Goal: Use online tool/utility: Utilize a website feature to perform a specific function

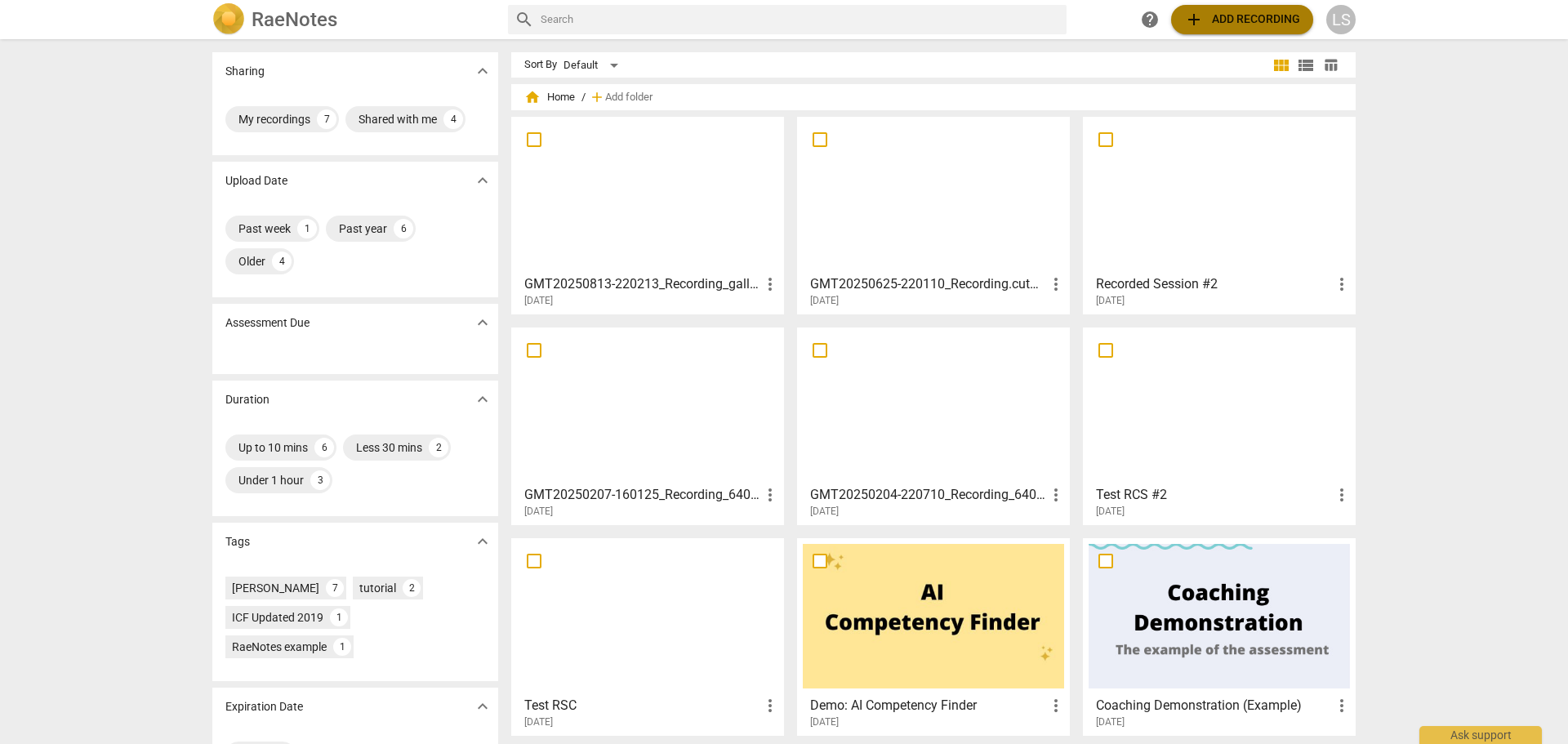
click at [1240, 21] on span "add Add recording" at bounding box center [1242, 20] width 116 height 20
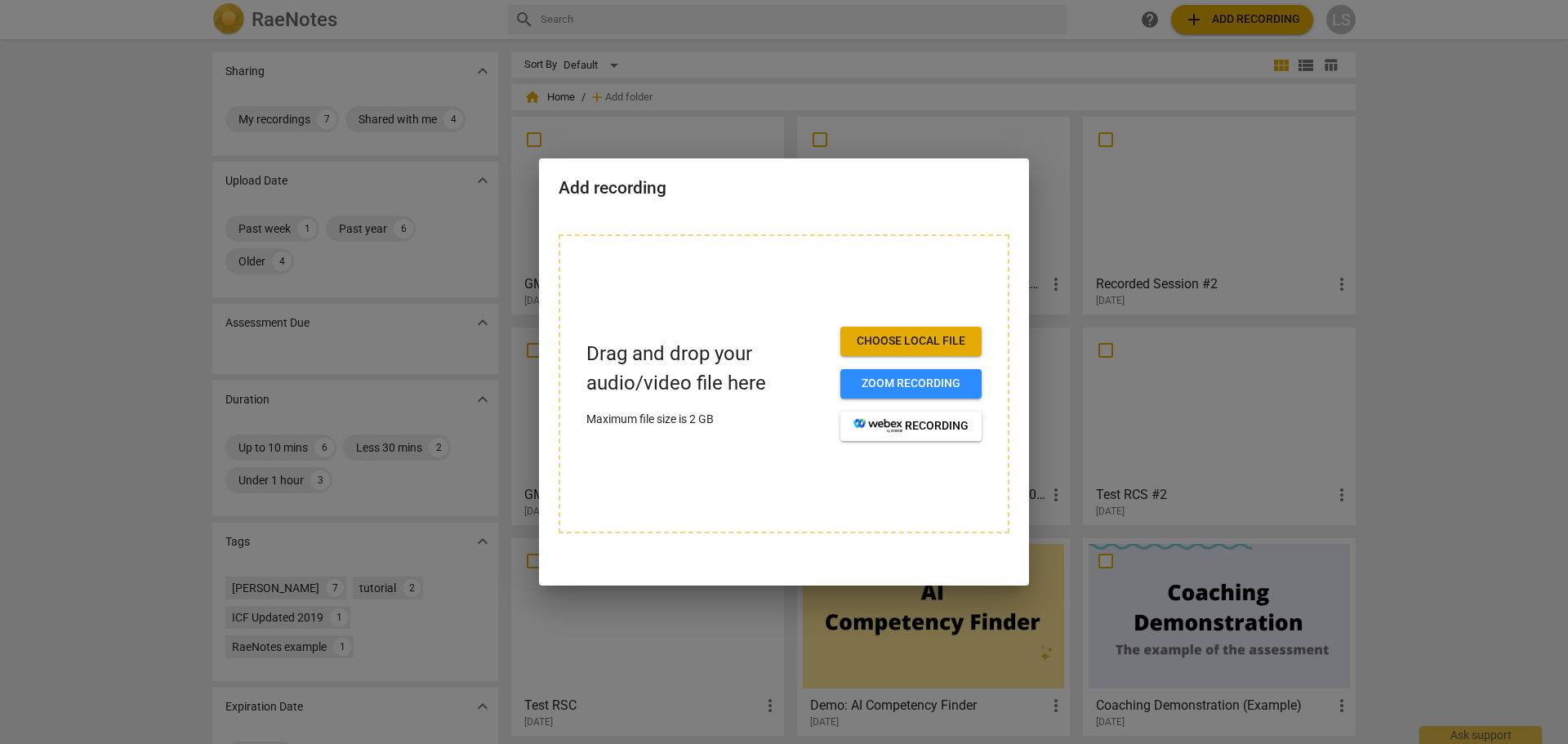
click at [903, 341] on span "Choose local file" at bounding box center [911, 341] width 115 height 16
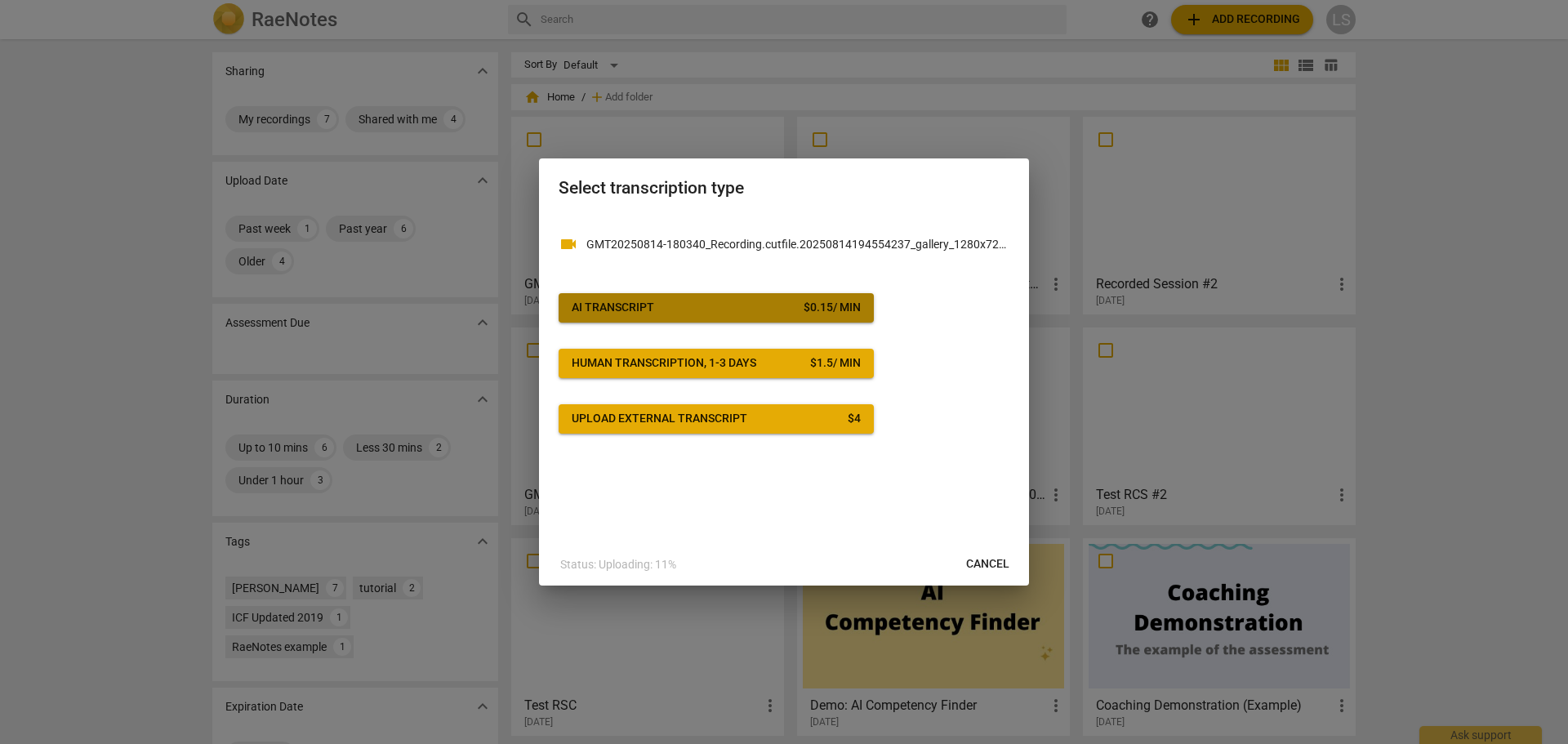
click at [736, 313] on span "AI Transcript $ 0.15 / min" at bounding box center [716, 308] width 289 height 16
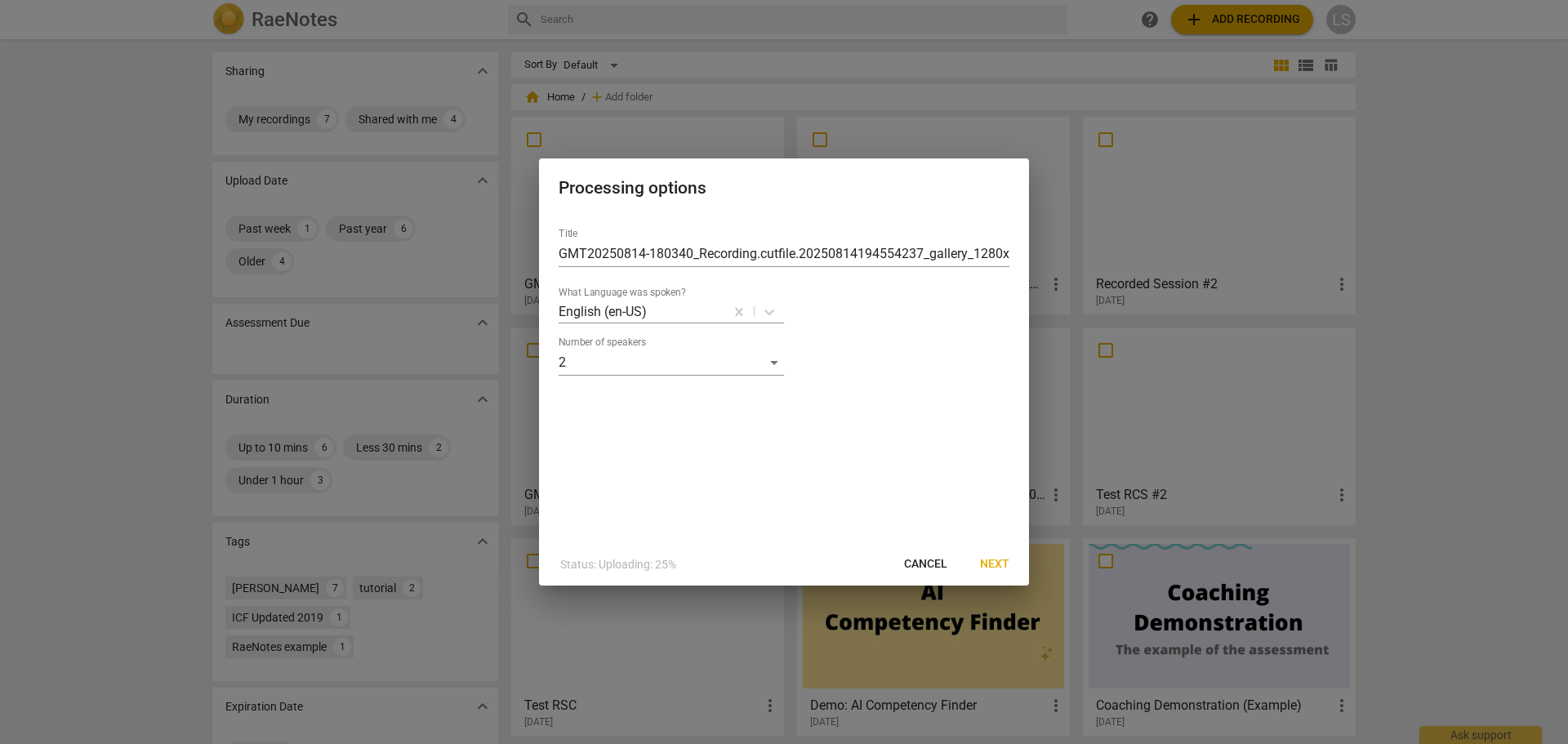
click at [992, 565] on span "Next" at bounding box center [994, 564] width 30 height 16
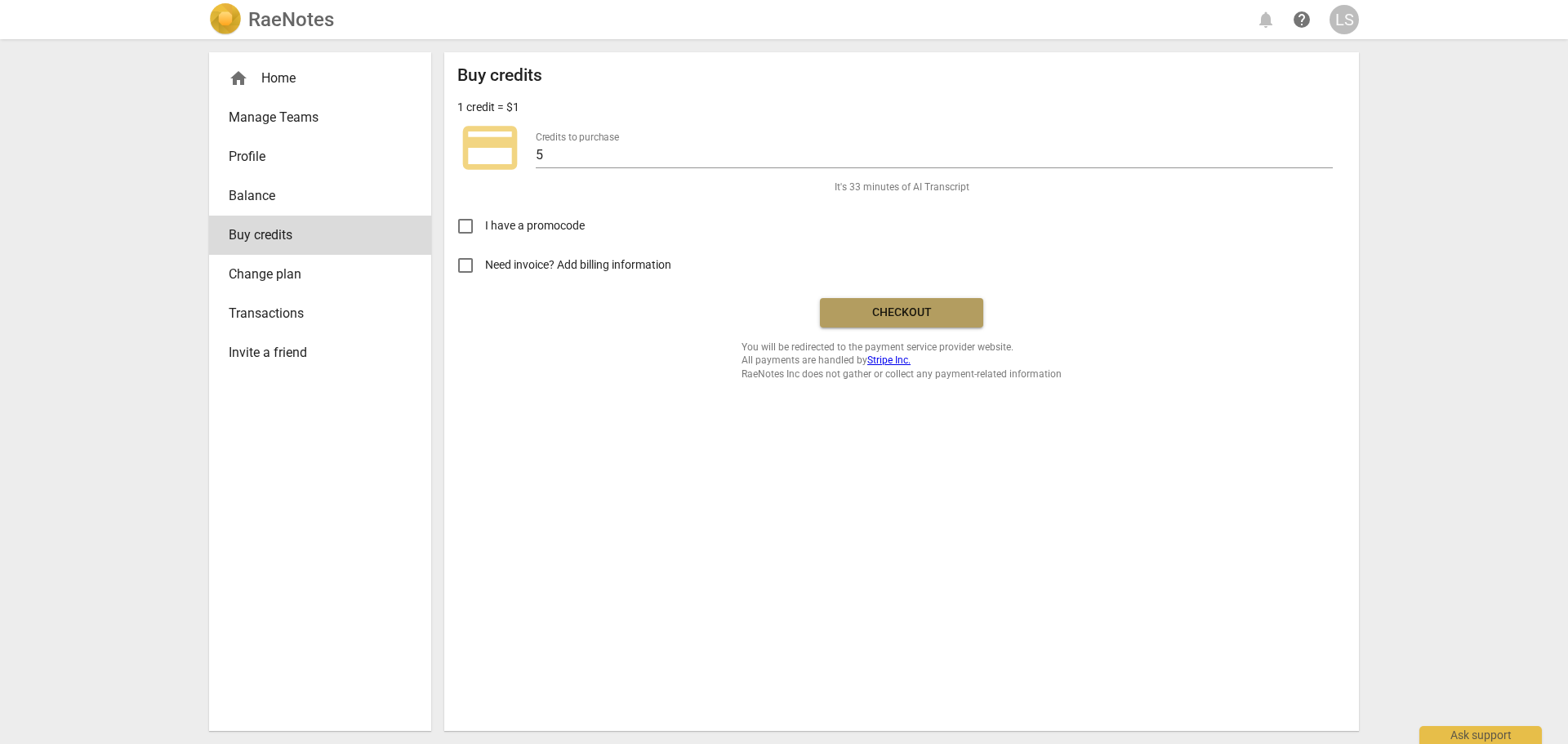
click at [909, 315] on span "Checkout" at bounding box center [901, 313] width 137 height 16
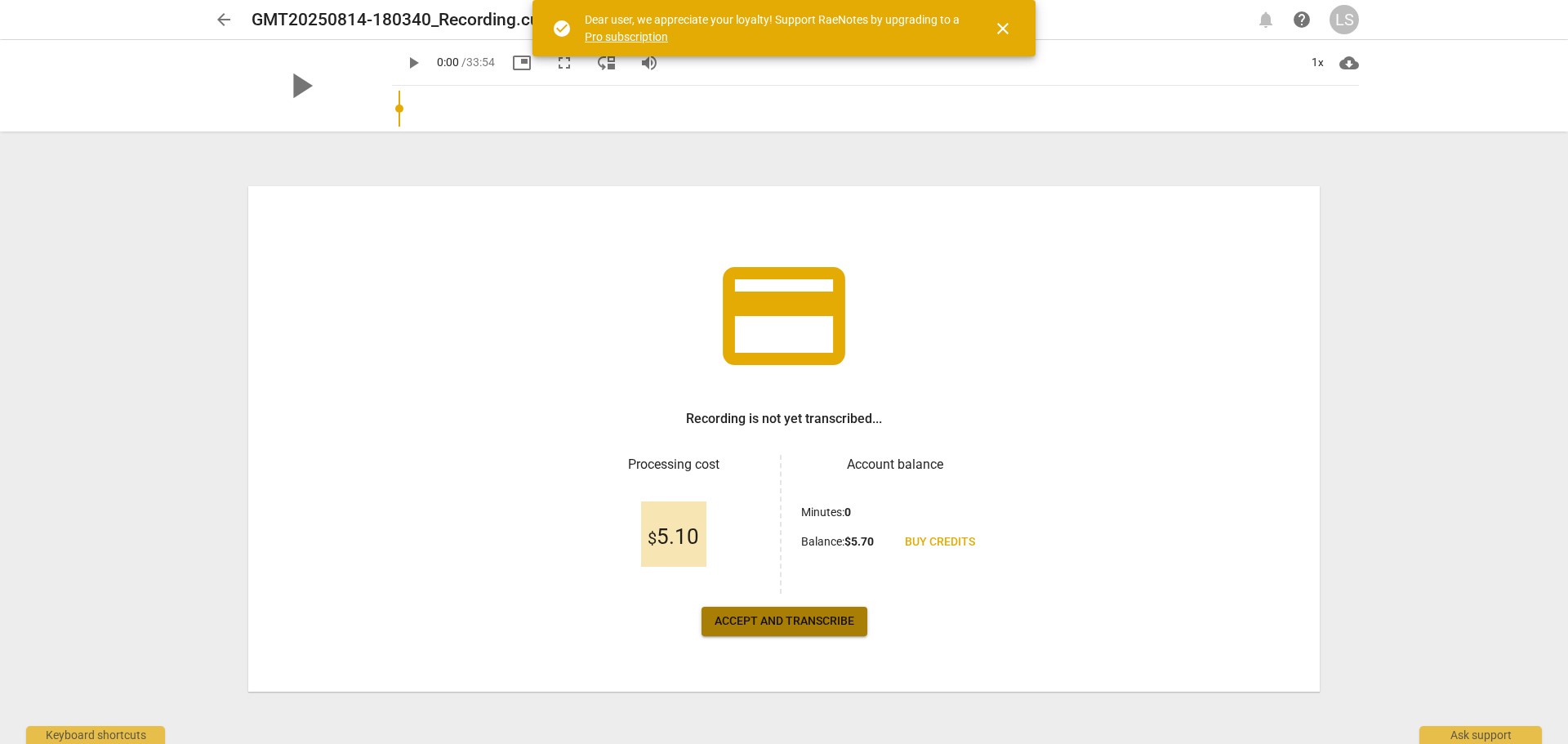
click at [830, 624] on span "Accept and transcribe" at bounding box center [784, 621] width 140 height 16
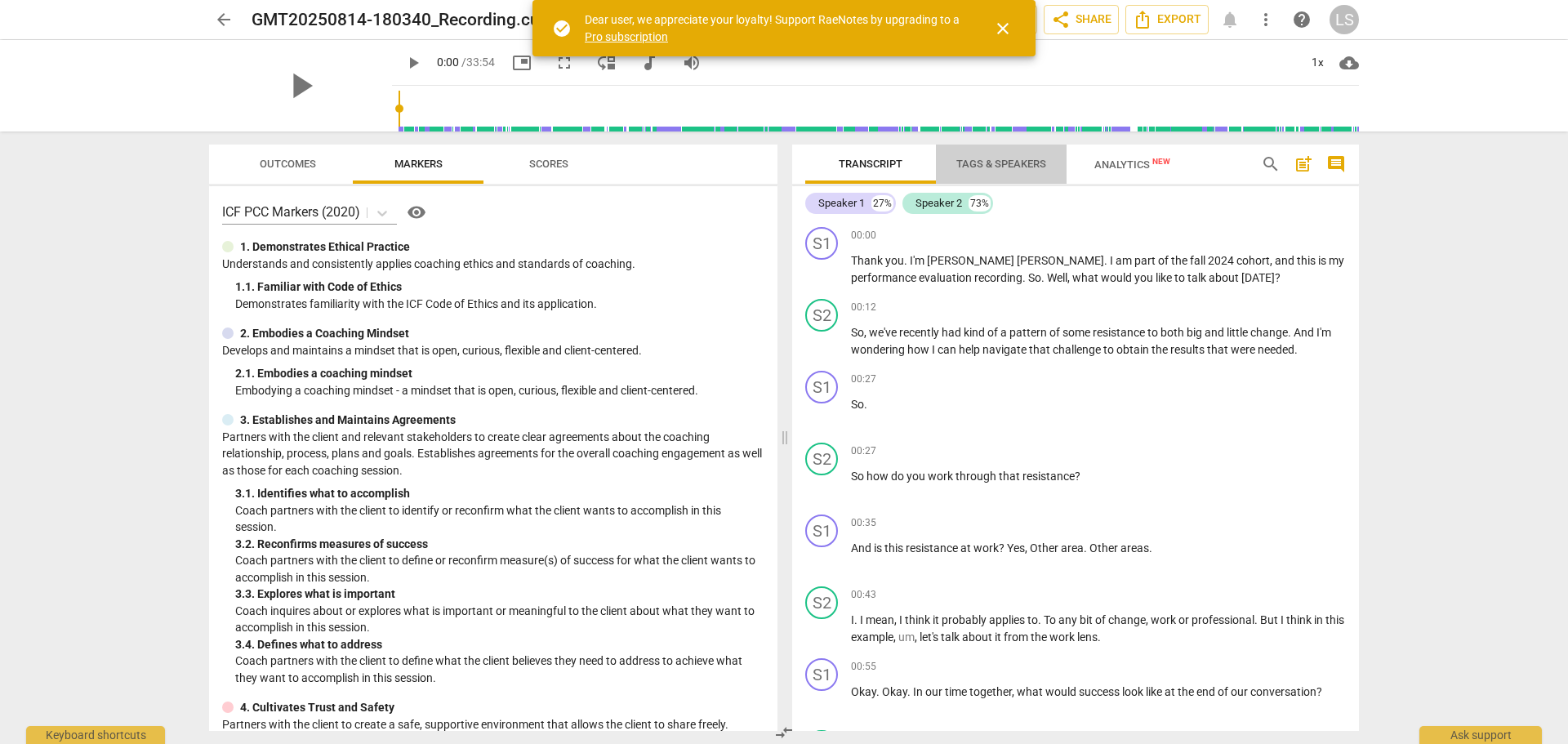
click at [999, 165] on span "Tags & Speakers" at bounding box center [1001, 164] width 90 height 13
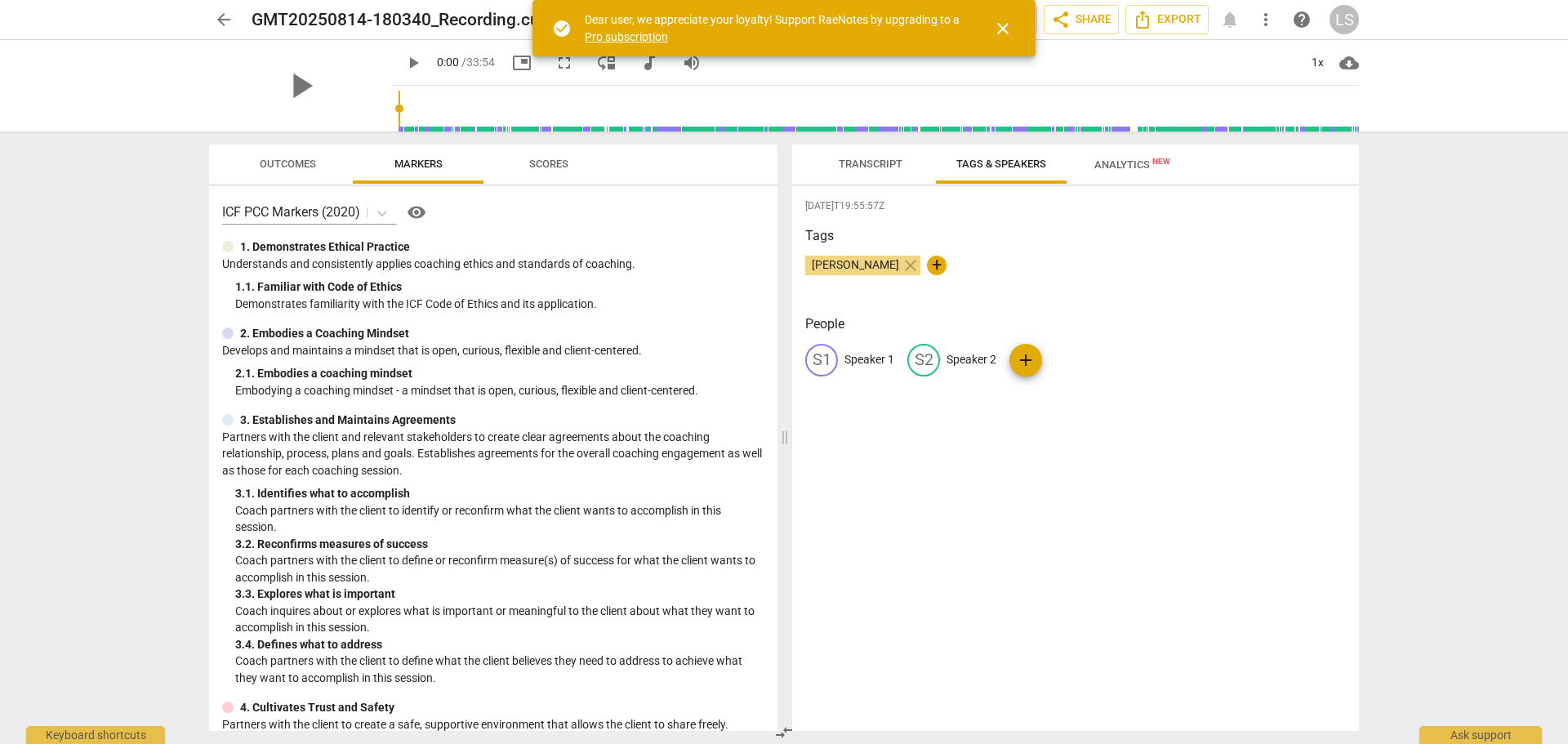
click at [866, 359] on p "Speaker 1" at bounding box center [869, 359] width 50 height 17
type input "Coach"
click at [1053, 354] on p "Speaker 2" at bounding box center [1077, 359] width 50 height 17
type input "Client"
click at [1199, 369] on div "CO Coach edit Client delete add" at bounding box center [1075, 366] width 540 height 46
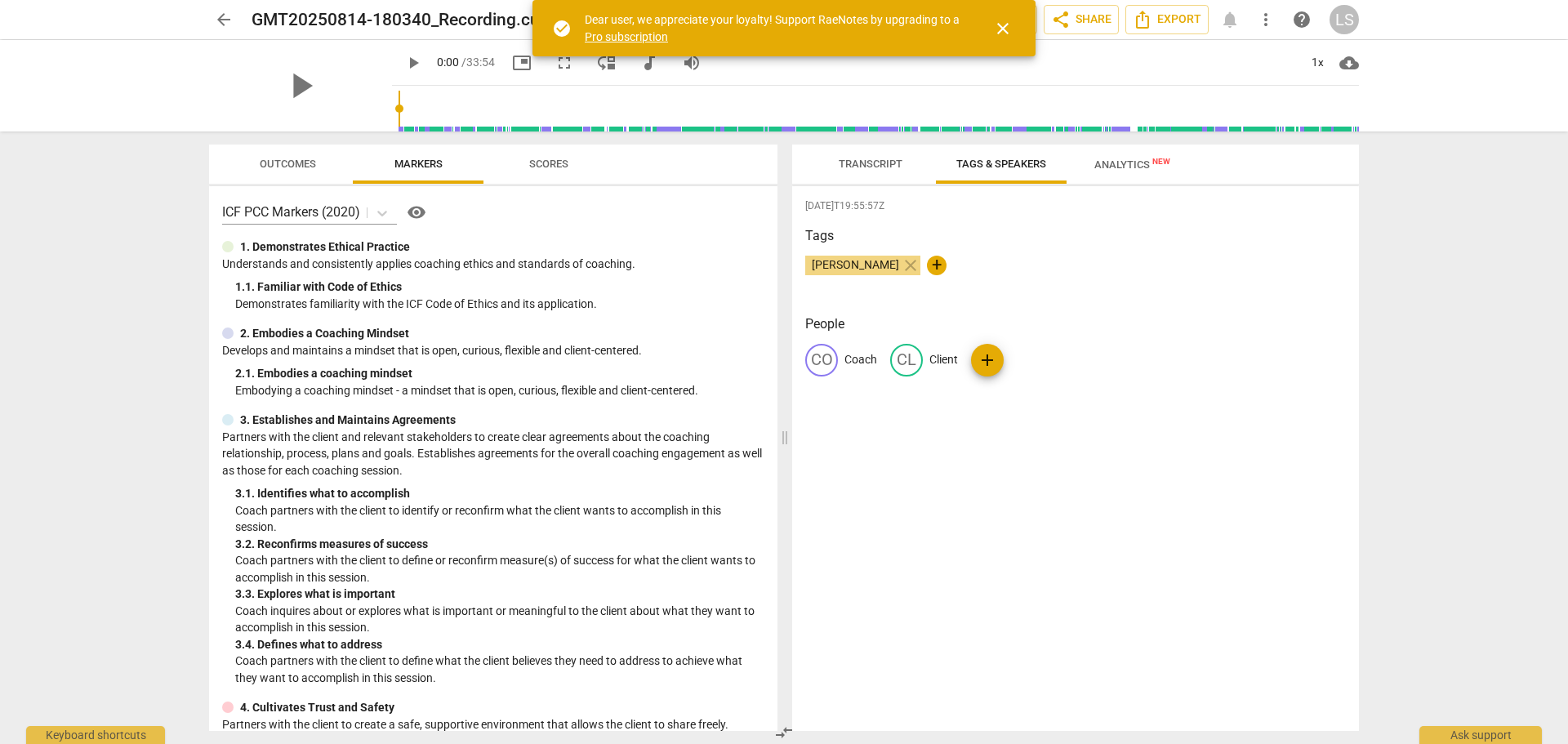
click at [1009, 26] on span "close" at bounding box center [1003, 29] width 20 height 20
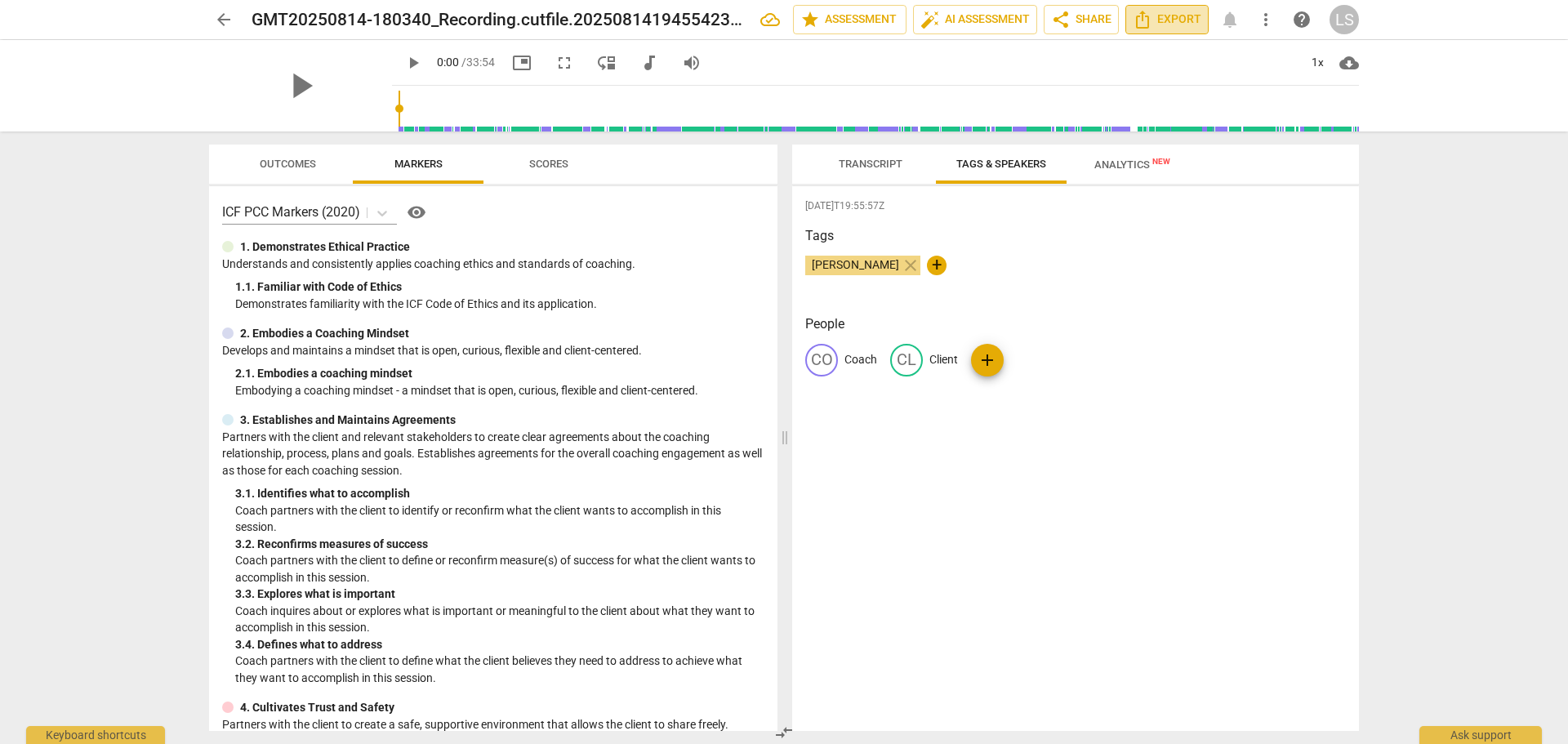
click at [1172, 20] on span "Export" at bounding box center [1167, 20] width 69 height 20
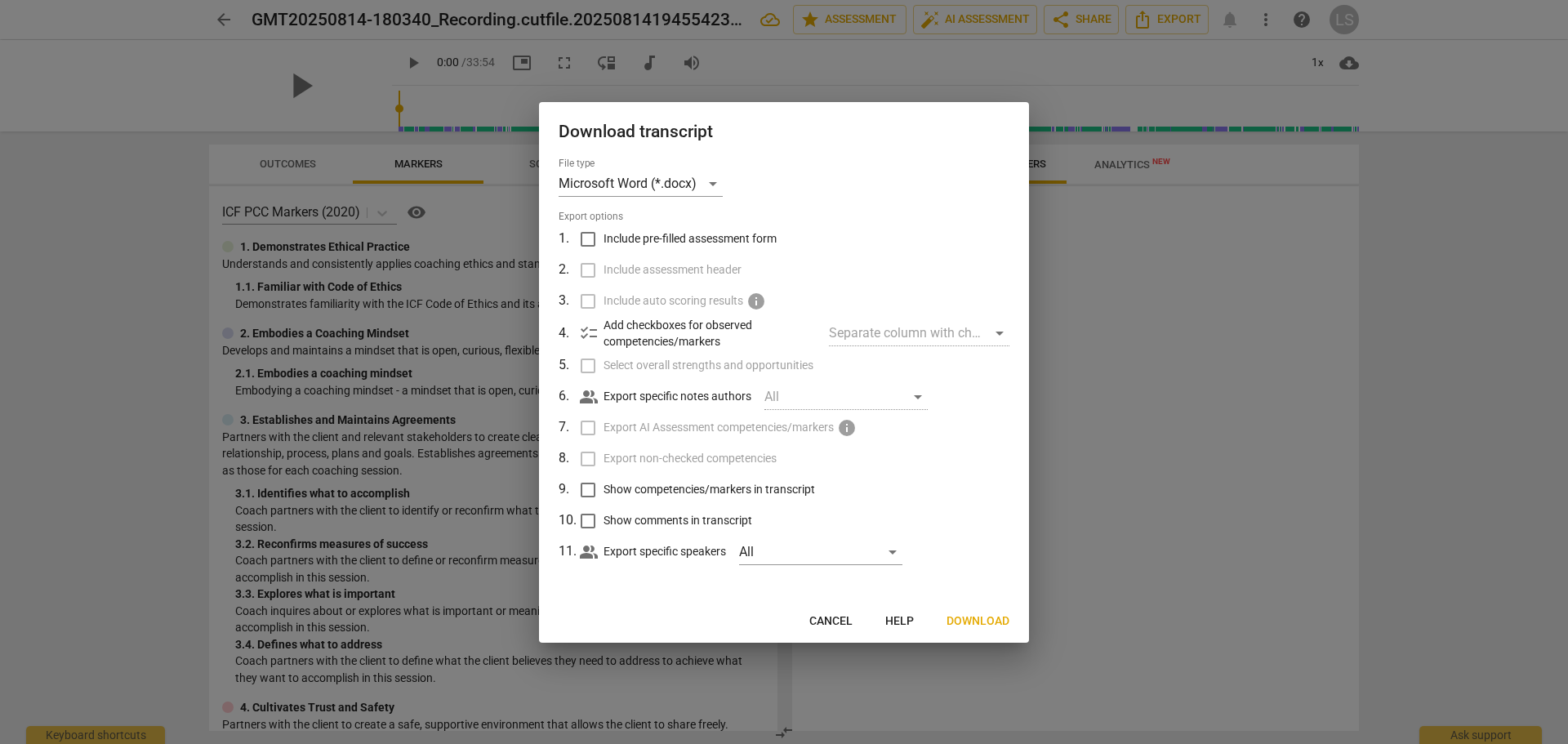
click at [956, 619] on span "Download" at bounding box center [978, 621] width 63 height 16
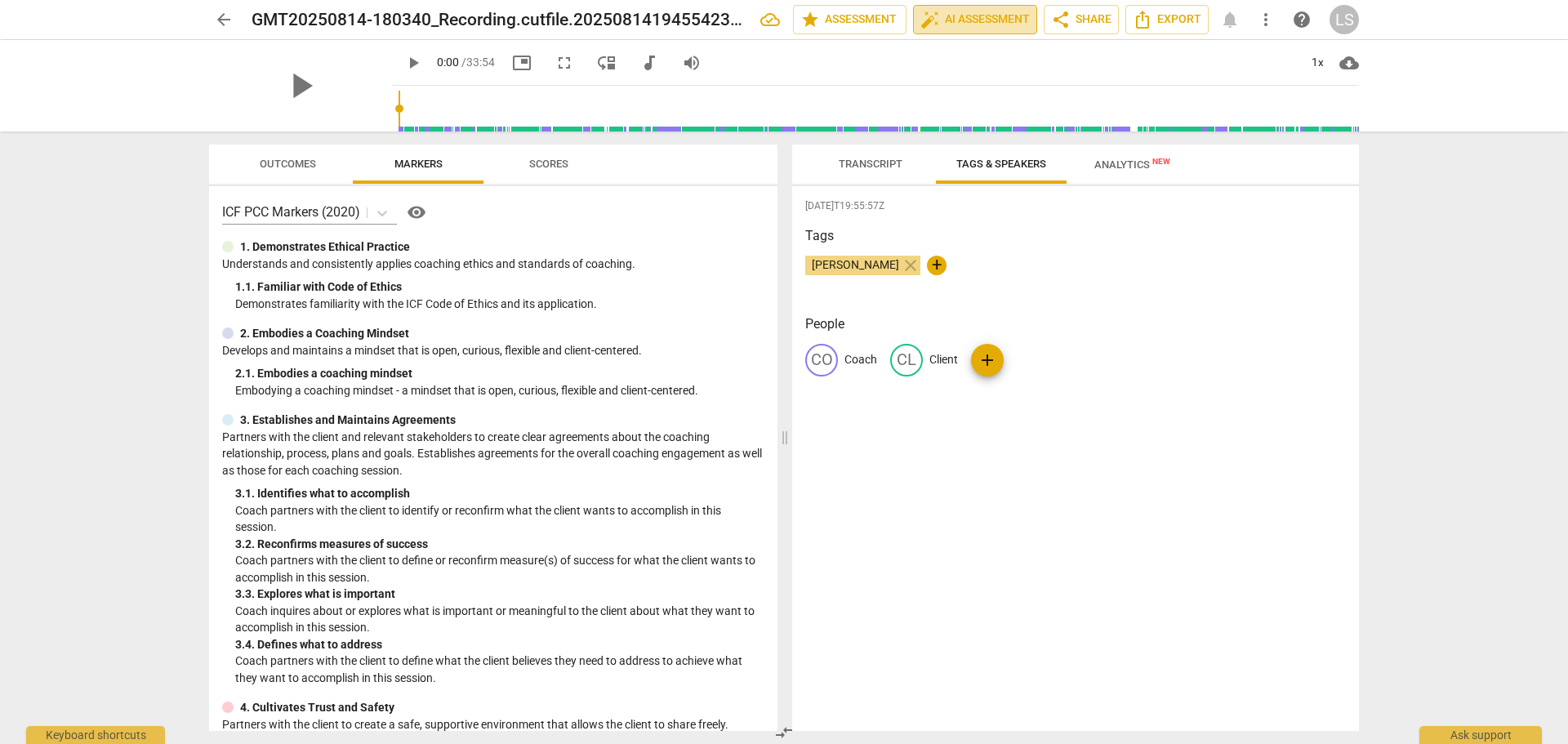
click at [993, 26] on span "auto_fix_high AI Assessment" at bounding box center [974, 20] width 109 height 20
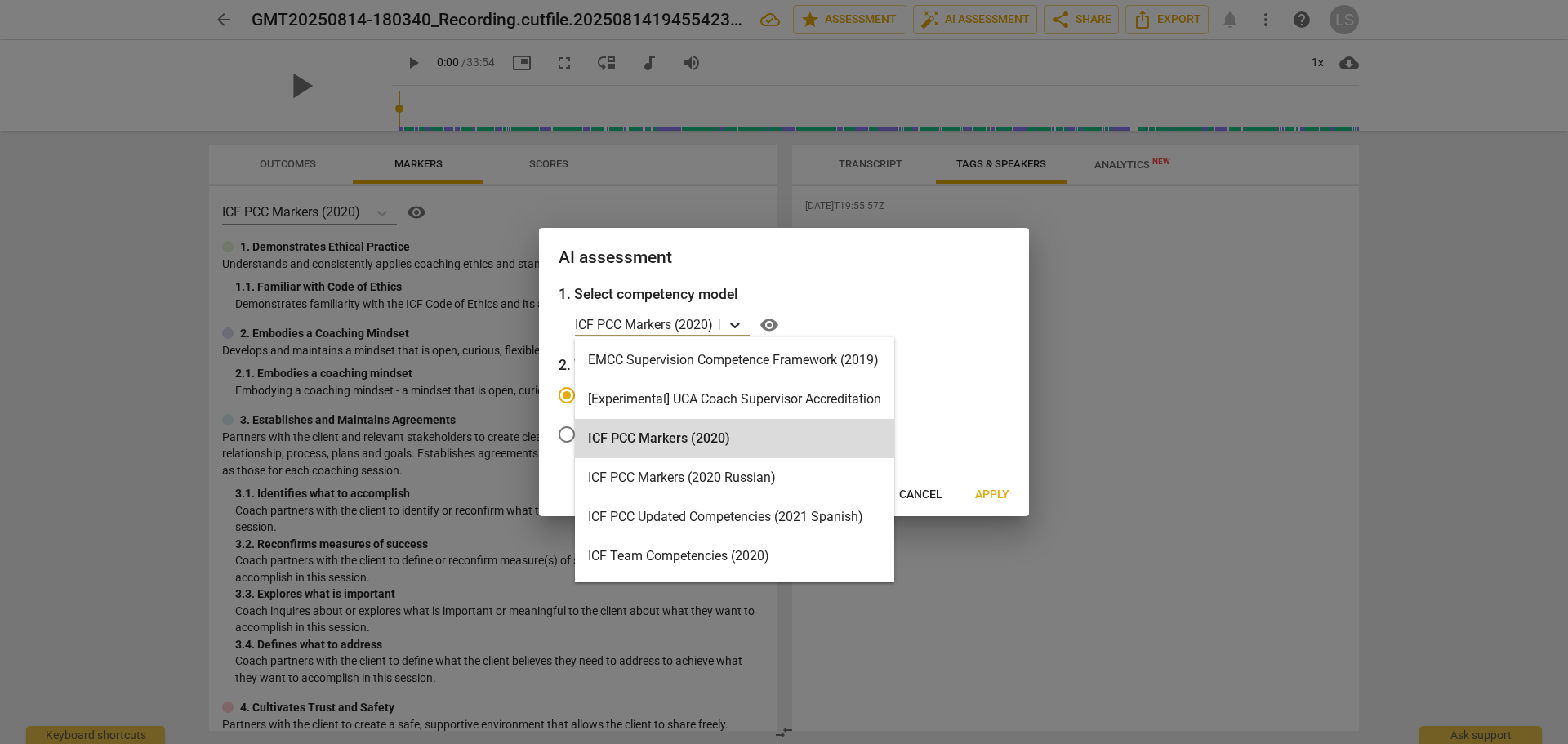
click at [738, 325] on icon at bounding box center [735, 325] width 16 height 16
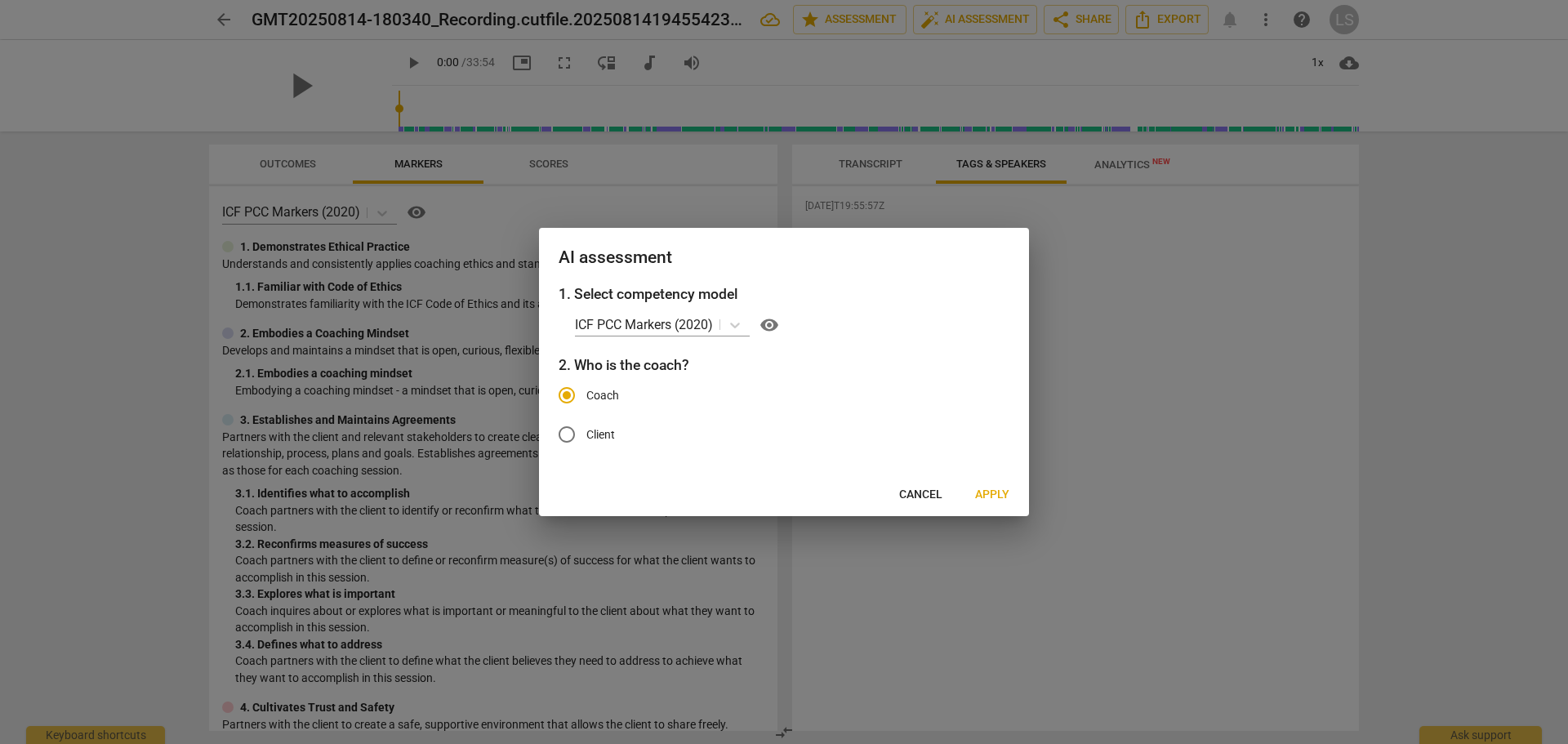
drag, startPoint x: 856, startPoint y: 429, endPoint x: 728, endPoint y: 427, distance: 128.0
click at [728, 429] on label "Client" at bounding box center [772, 434] width 449 height 39
click at [586, 429] on input "Client" at bounding box center [567, 434] width 39 height 39
radio input "true"
click at [610, 393] on span "Coach" at bounding box center [603, 395] width 32 height 17
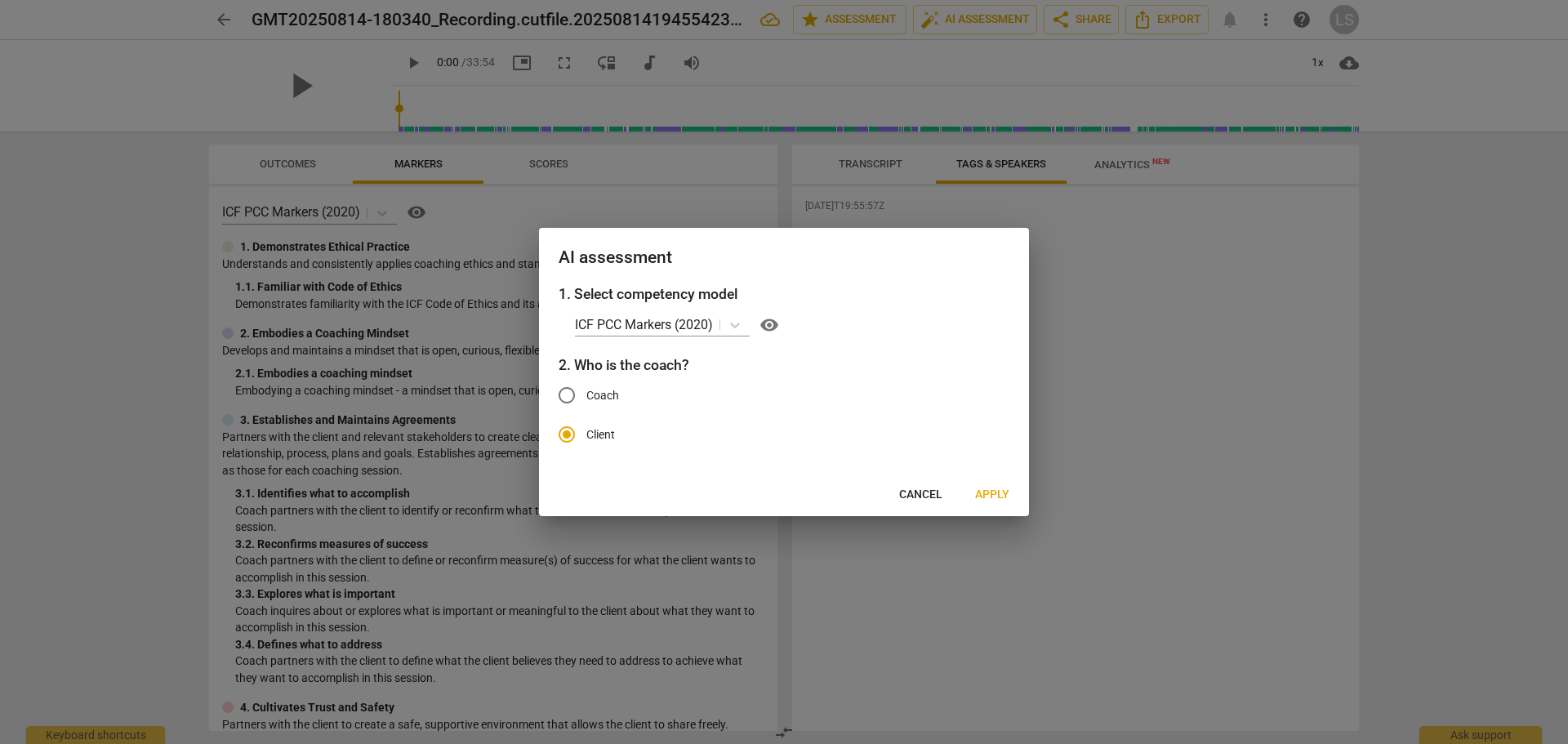
click at [586, 393] on input "Coach" at bounding box center [567, 394] width 39 height 39
radio input "true"
radio input "false"
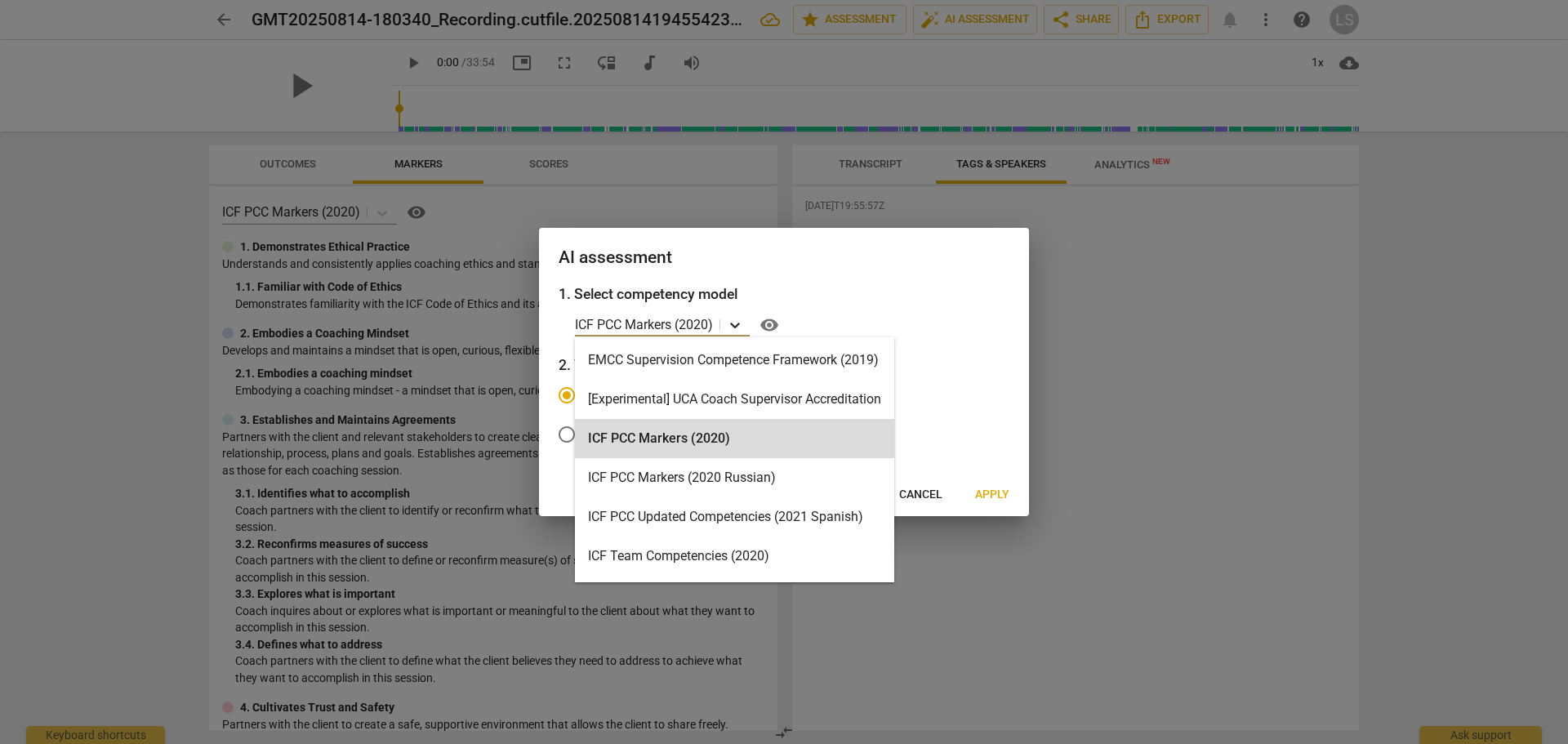
click at [733, 323] on icon at bounding box center [735, 325] width 16 height 16
click at [741, 436] on div "ICF PCC Markers (2020)" at bounding box center [734, 437] width 319 height 39
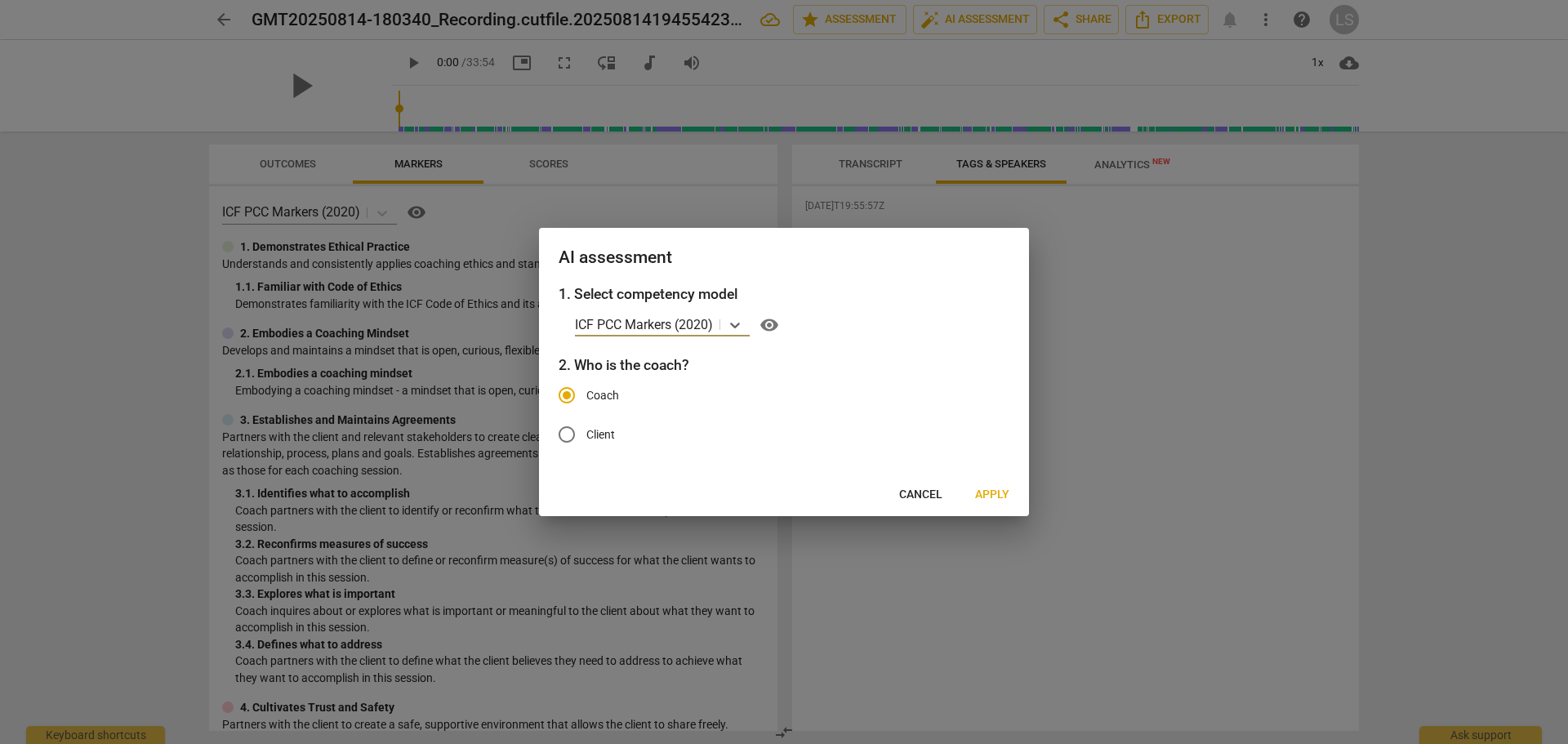
click at [998, 494] on span "Apply" at bounding box center [992, 495] width 34 height 16
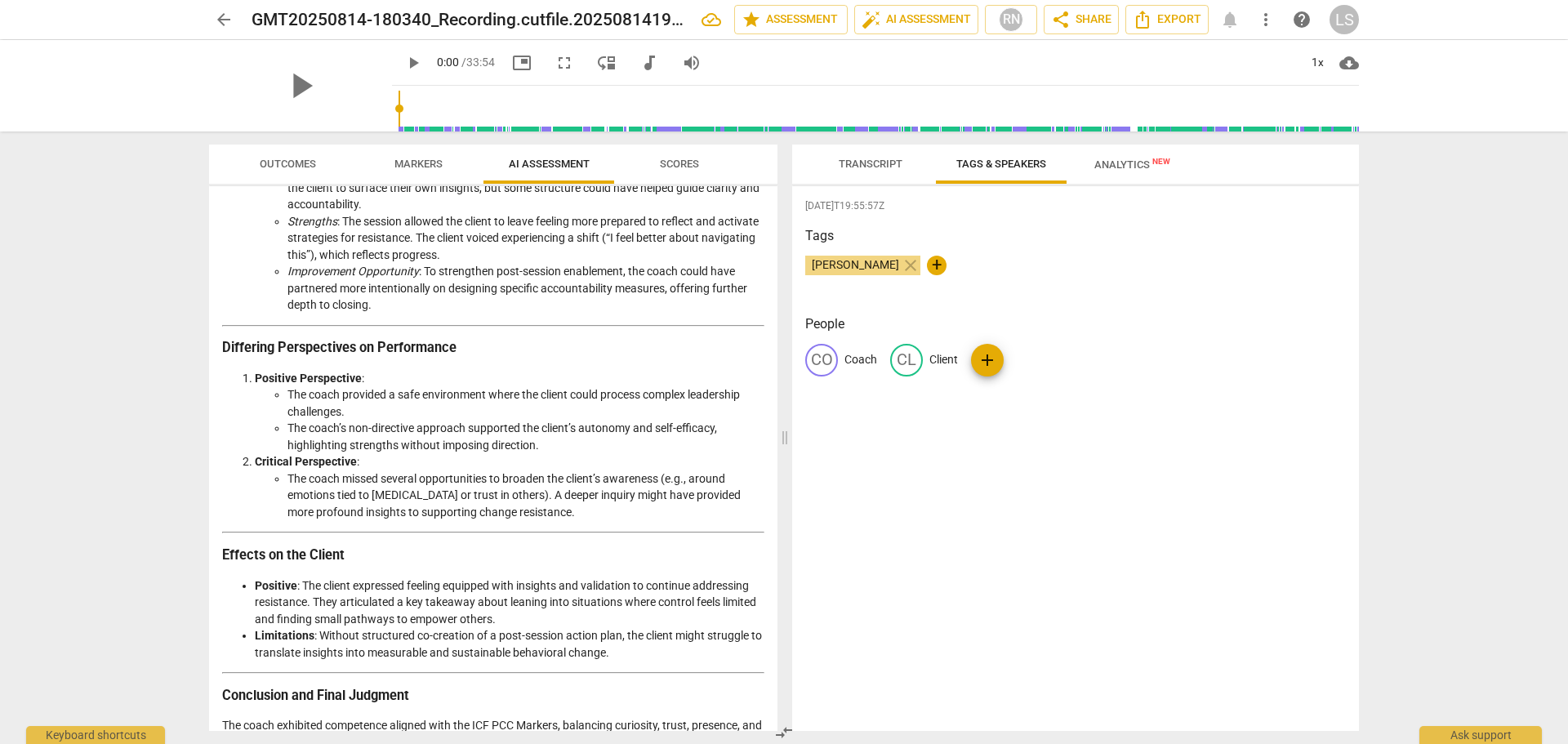
scroll to position [2177, 0]
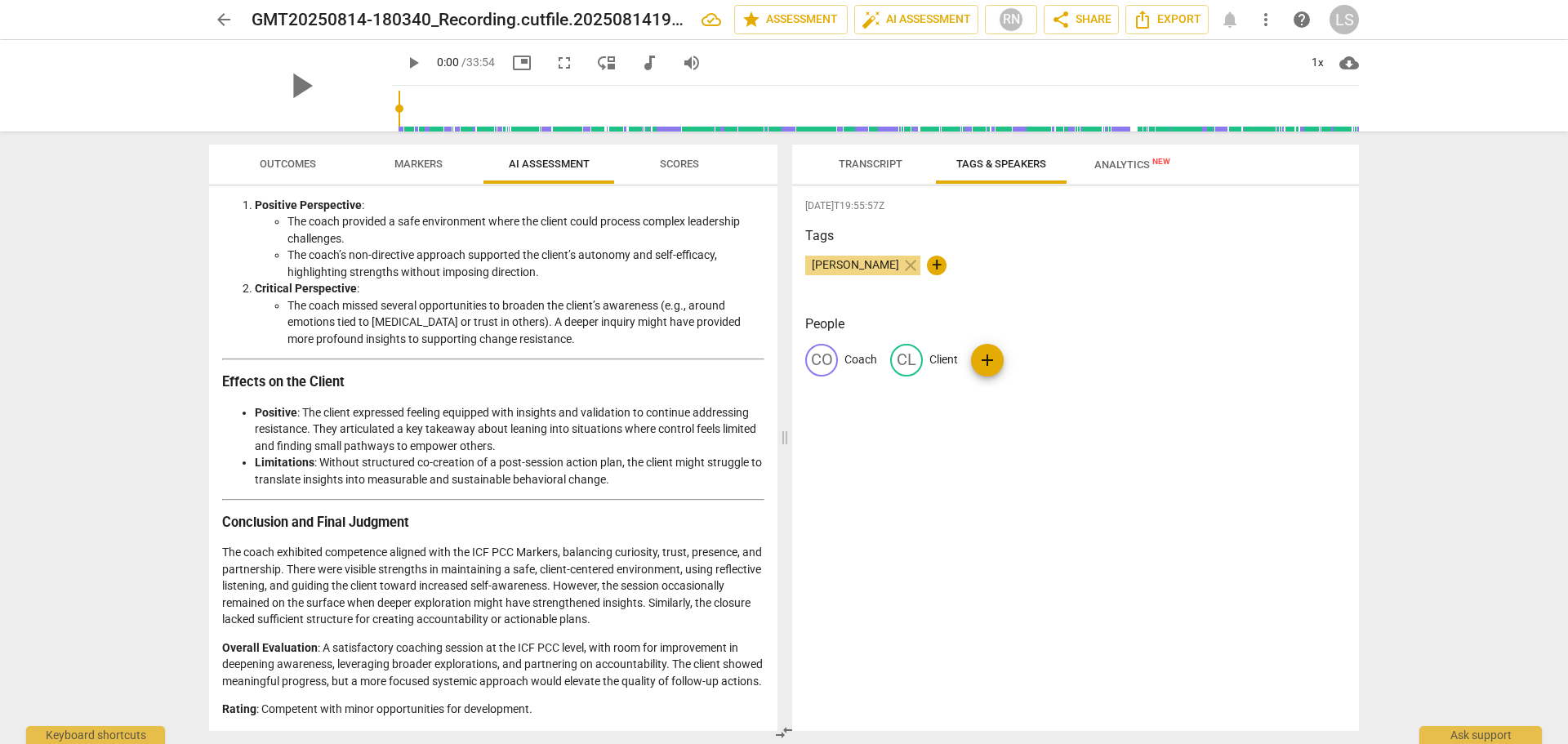
click at [222, 16] on span "arrow_back" at bounding box center [224, 20] width 20 height 20
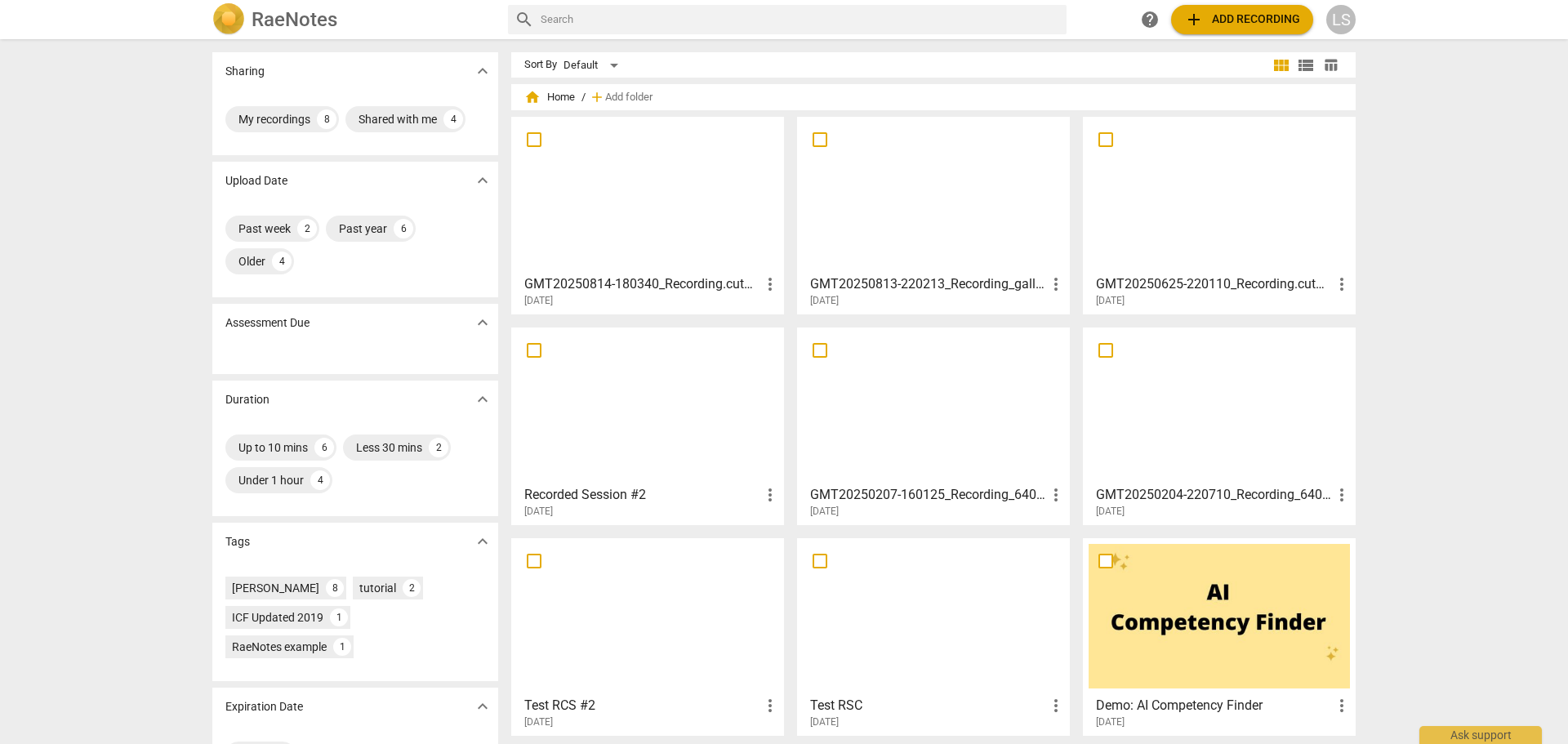
click at [901, 240] on div at bounding box center [934, 195] width 262 height 144
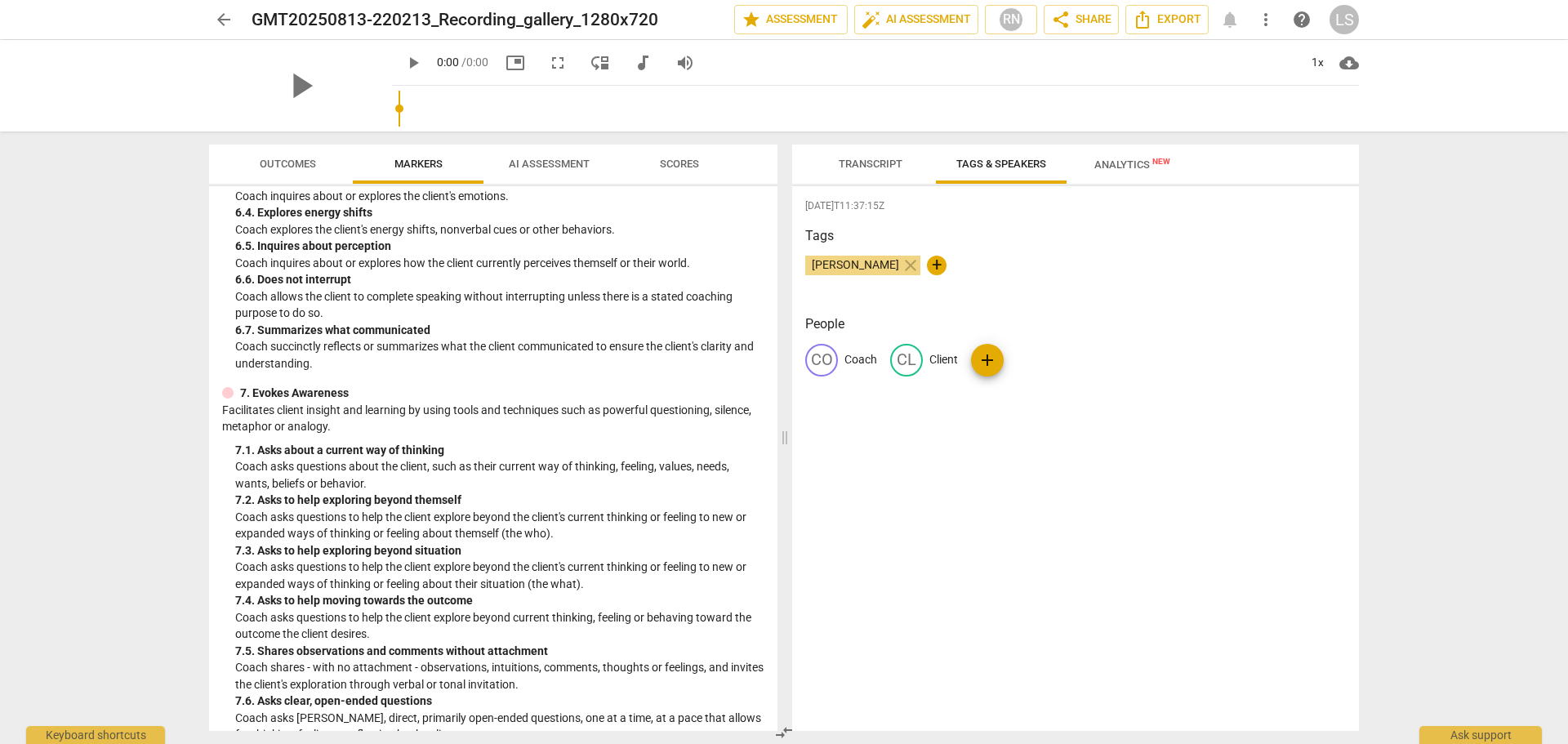
scroll to position [1673, 0]
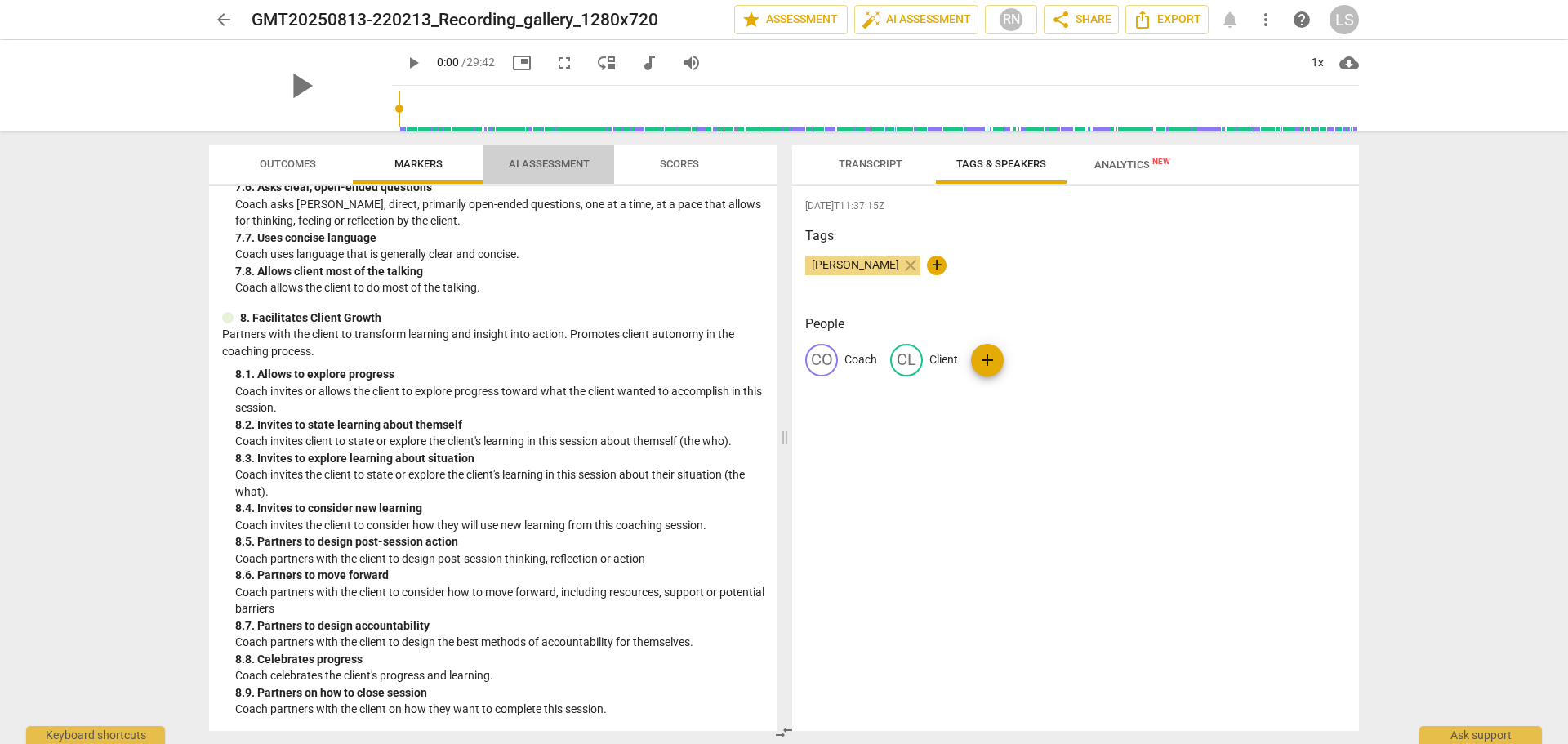
click at [536, 159] on span "AI Assessment" at bounding box center [549, 164] width 81 height 13
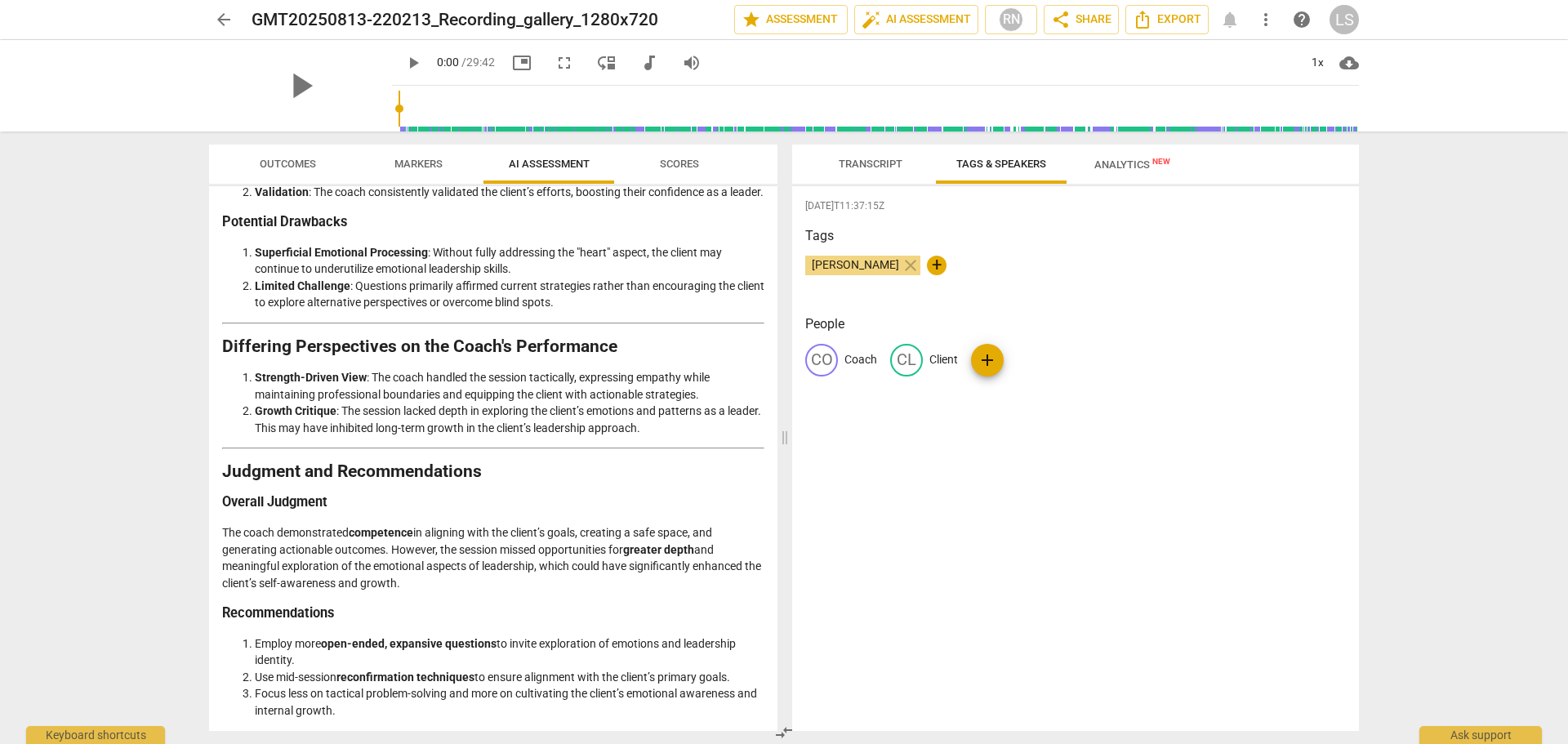
scroll to position [2594, 0]
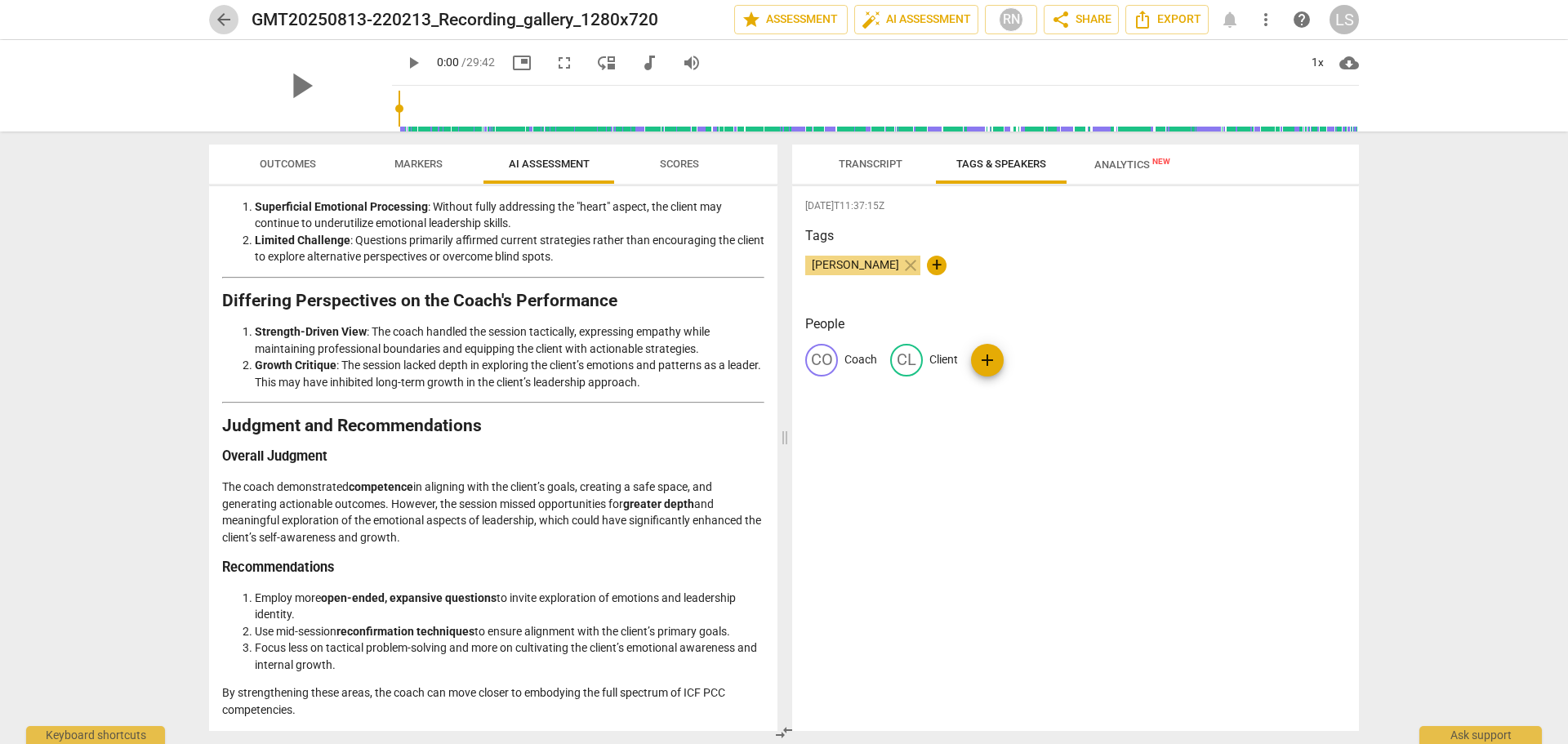
click at [225, 20] on span "arrow_back" at bounding box center [224, 20] width 20 height 20
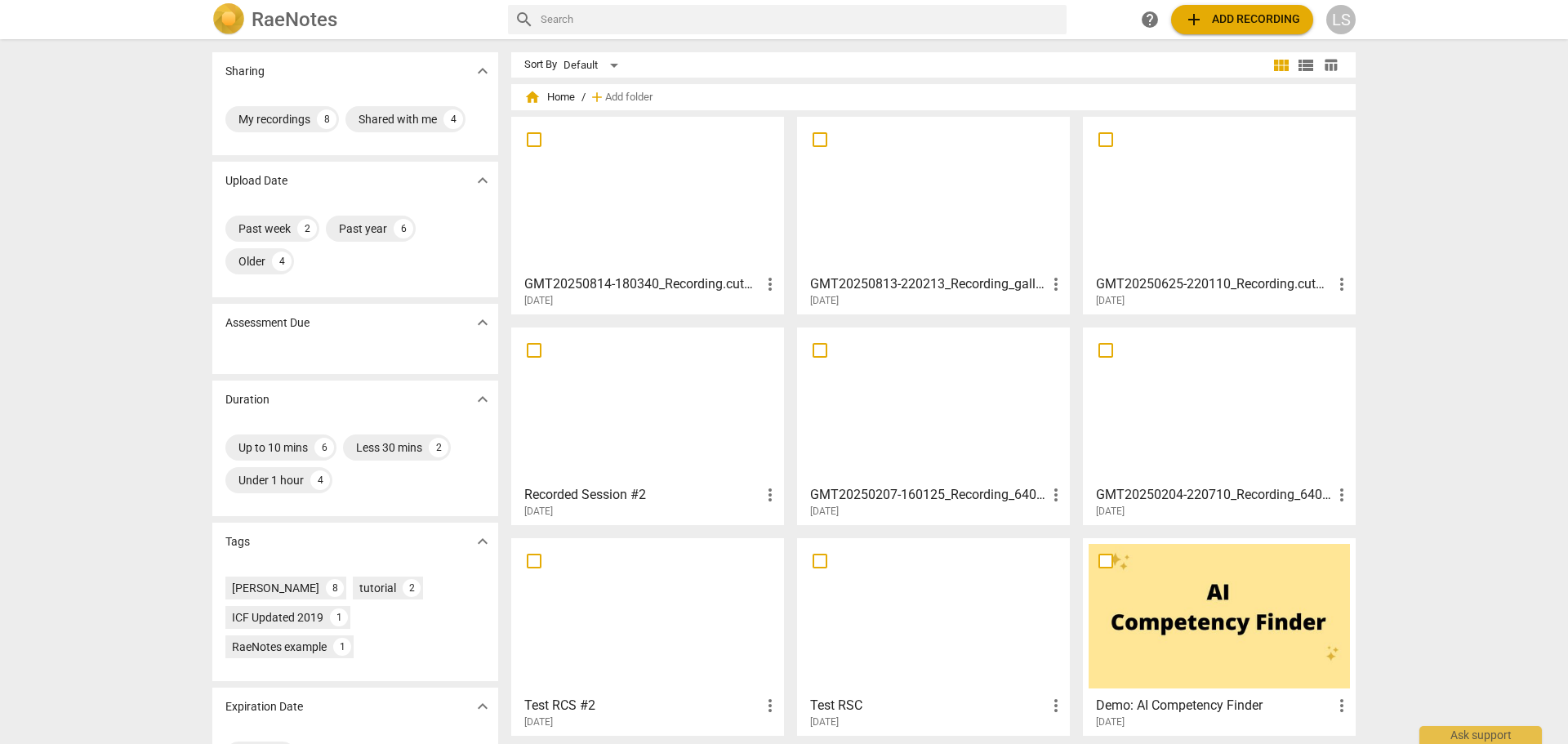
click at [672, 247] on div at bounding box center [648, 195] width 262 height 144
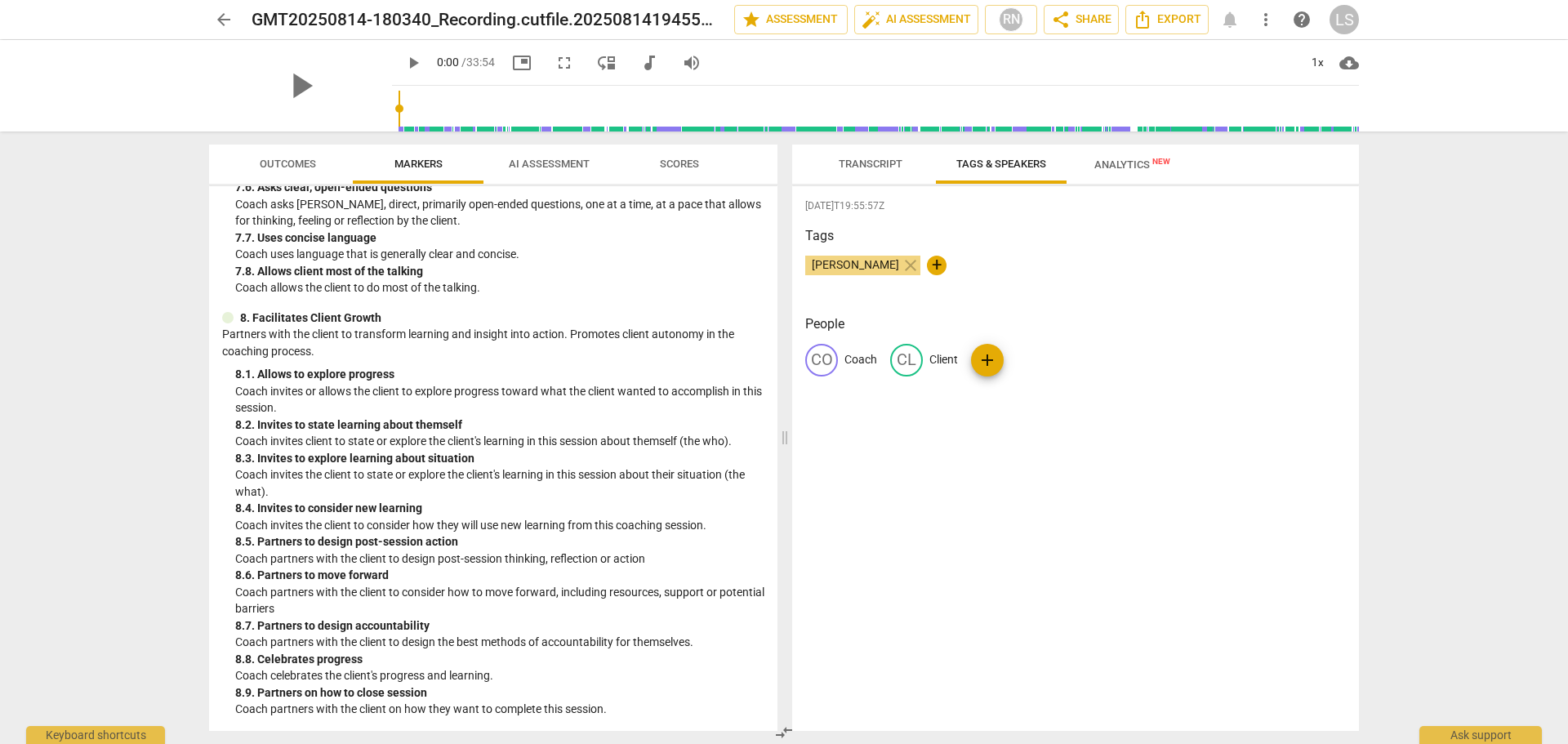
scroll to position [1673, 0]
click at [582, 161] on span "AI Assessment" at bounding box center [549, 164] width 81 height 13
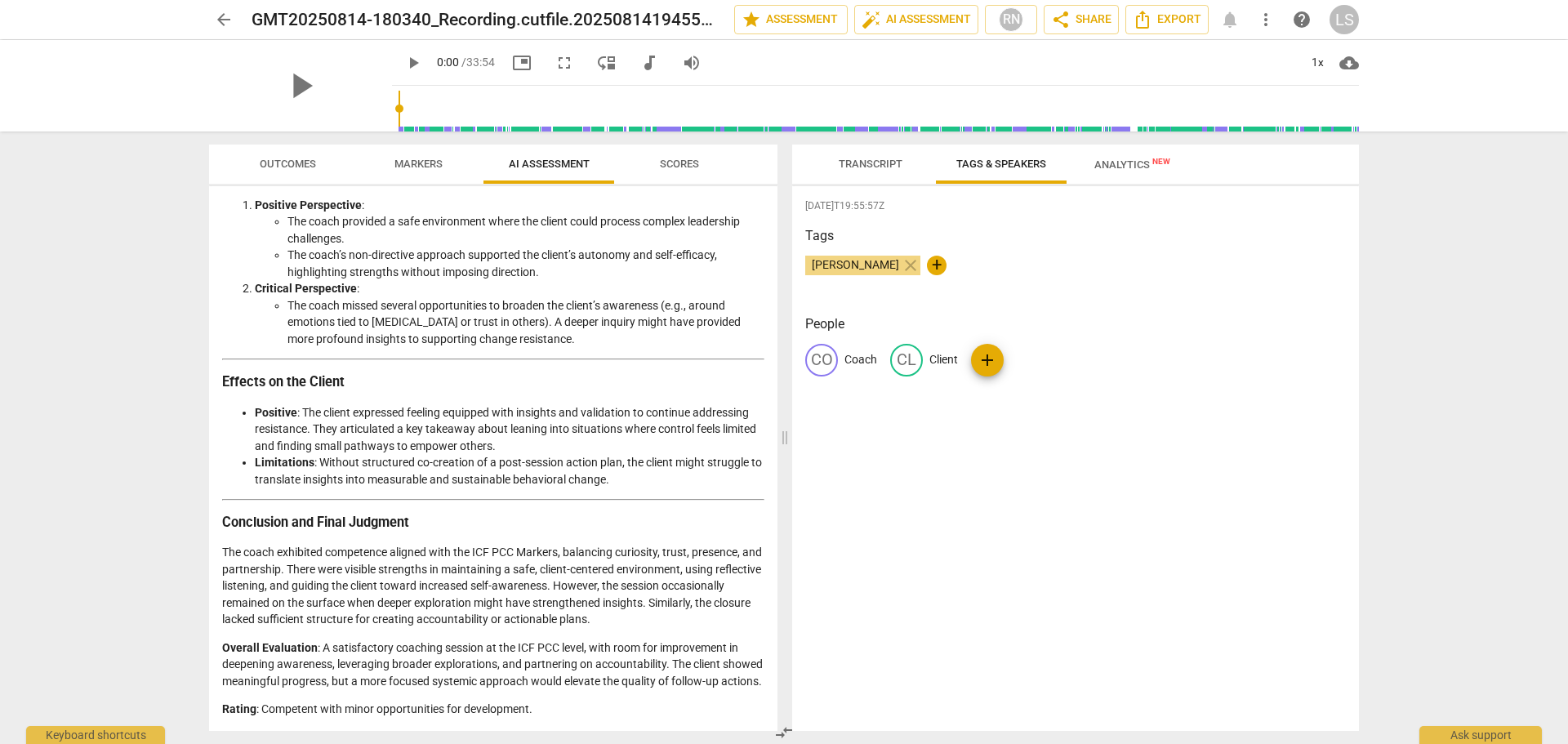
scroll to position [2177, 0]
